Goal: Information Seeking & Learning: Learn about a topic

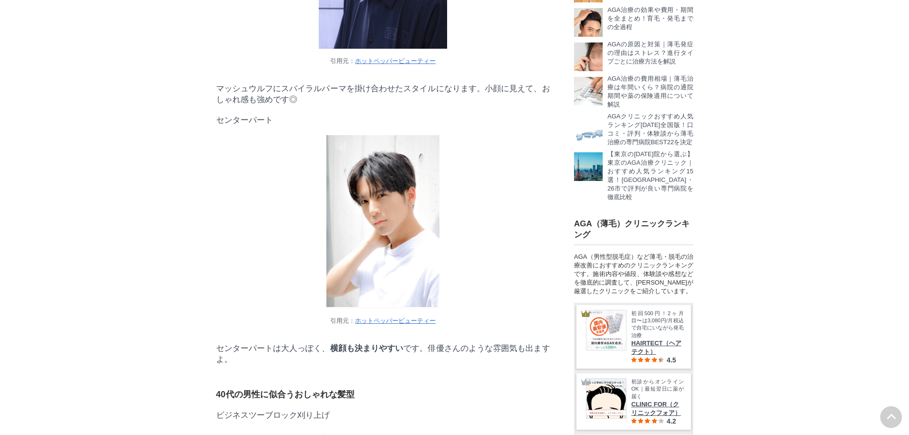
scroll to position [7399, 0]
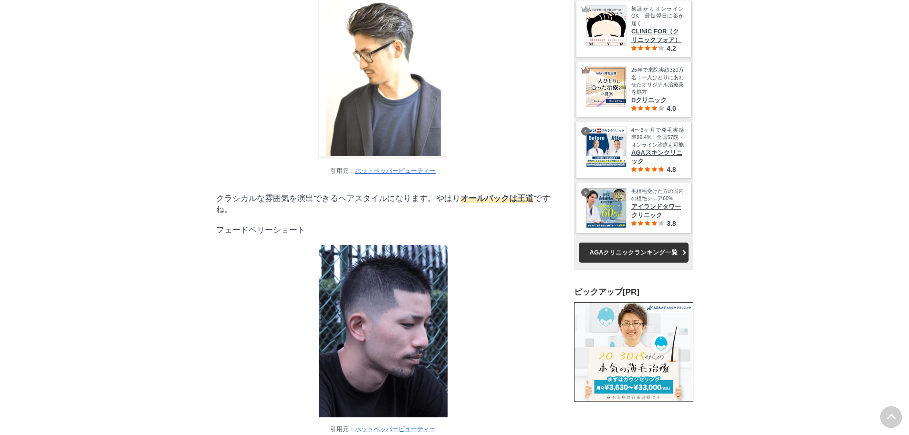
scroll to position [8592, 0]
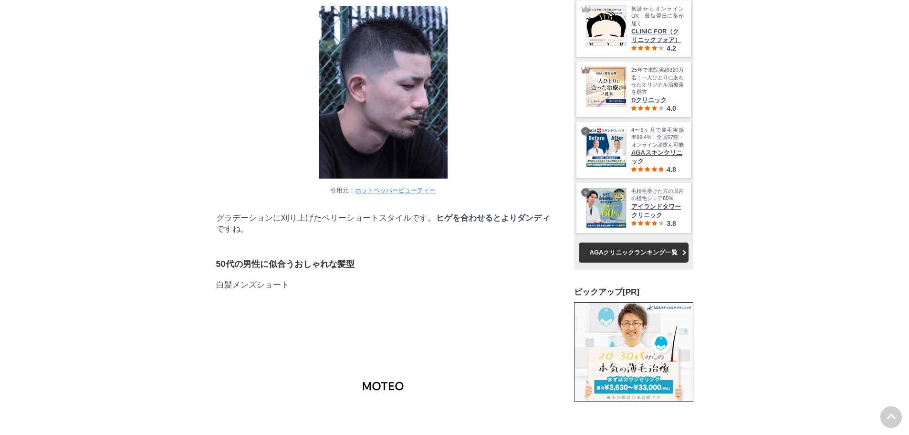
drag, startPoint x: 336, startPoint y: 93, endPoint x: 323, endPoint y: 96, distance: 13.3
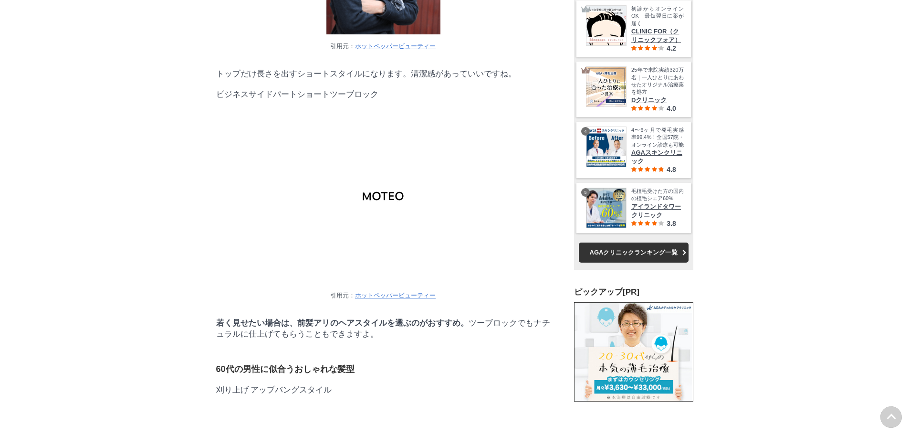
scroll to position [9786, 0]
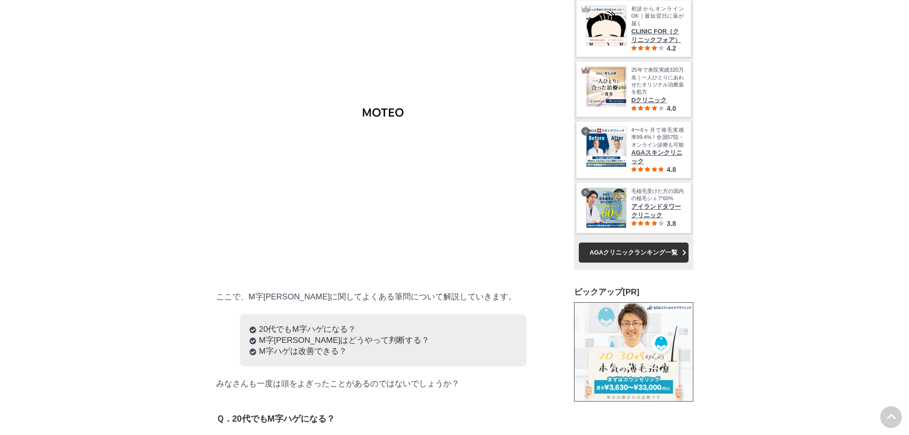
scroll to position [29343, 47257]
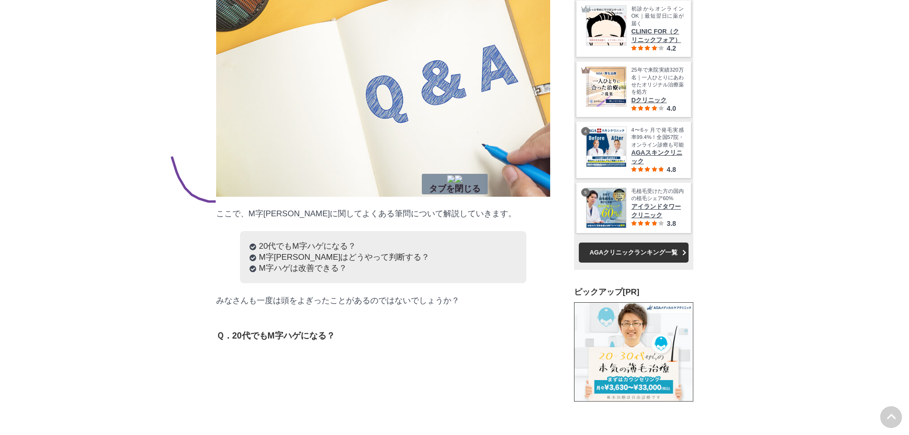
drag, startPoint x: 172, startPoint y: 157, endPoint x: 220, endPoint y: 200, distance: 64.5
